Goal: Check status: Check status

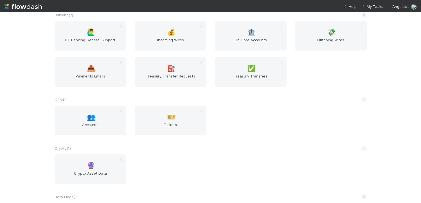
scroll to position [1007, 0]
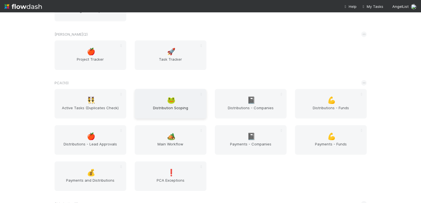
click at [155, 104] on div "🐸 Distribution Scoping" at bounding box center [171, 104] width 72 height 30
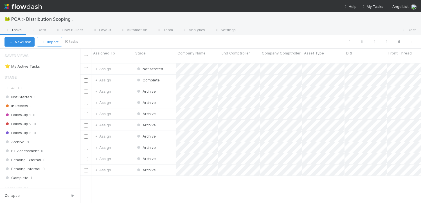
scroll to position [140, 336]
click at [169, 64] on div "Not Started" at bounding box center [155, 69] width 42 height 11
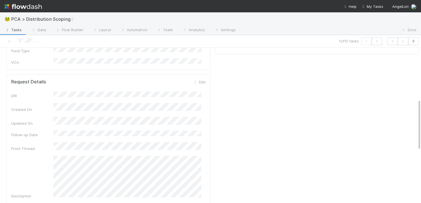
scroll to position [155, 0]
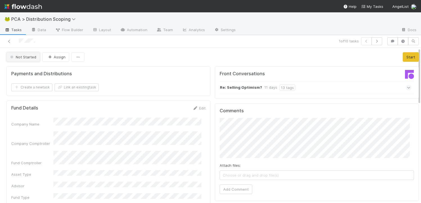
click at [22, 59] on button "Not Started" at bounding box center [22, 57] width 33 height 10
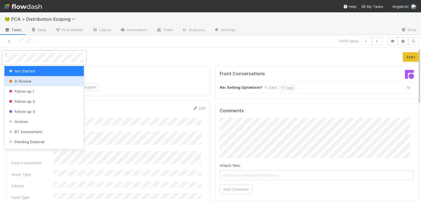
click at [32, 82] on div "In Review" at bounding box center [43, 81] width 79 height 10
